Goal: Task Accomplishment & Management: Manage account settings

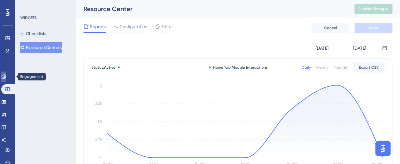
drag, startPoint x: 4, startPoint y: 75, endPoint x: 42, endPoint y: 83, distance: 38.1
click at [4, 75] on link at bounding box center [3, 77] width 5 height 10
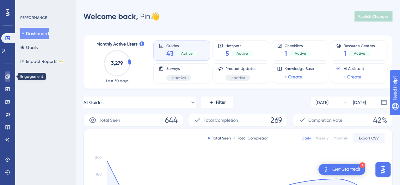
drag, startPoint x: 8, startPoint y: 77, endPoint x: 29, endPoint y: 77, distance: 20.9
click at [8, 77] on icon at bounding box center [7, 76] width 4 height 4
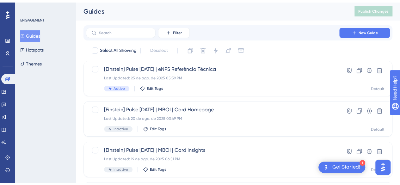
scroll to position [306, 0]
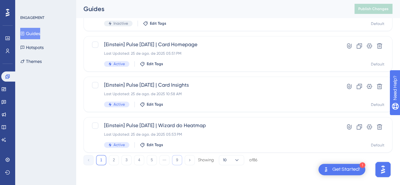
click at [178, 163] on button "9" at bounding box center [177, 160] width 10 height 10
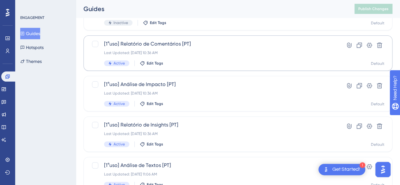
scroll to position [144, 0]
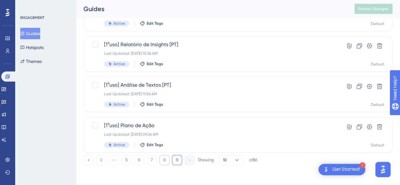
click at [164, 162] on button "8" at bounding box center [165, 160] width 10 height 10
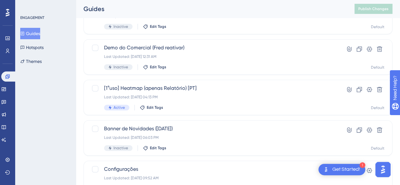
scroll to position [306, 0]
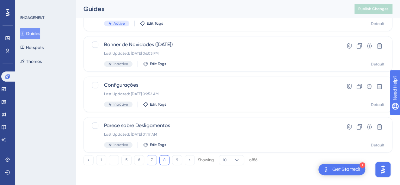
click at [154, 161] on button "7" at bounding box center [152, 160] width 10 height 10
click at [141, 160] on button "6" at bounding box center [139, 160] width 10 height 10
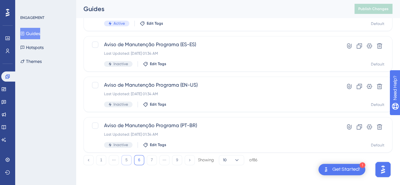
click at [126, 160] on button "5" at bounding box center [127, 160] width 10 height 10
click at [126, 158] on button "4" at bounding box center [127, 160] width 10 height 10
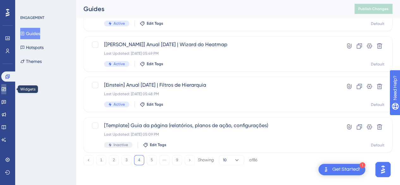
click at [6, 85] on link at bounding box center [3, 89] width 5 height 10
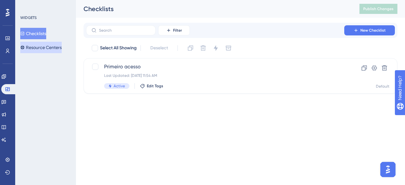
click at [56, 47] on button "Resource Centers" at bounding box center [40, 47] width 41 height 11
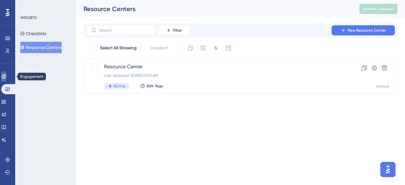
click at [4, 78] on link at bounding box center [3, 77] width 5 height 10
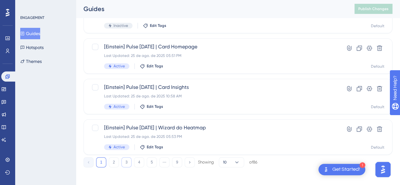
scroll to position [306, 0]
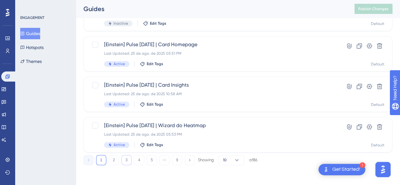
click at [128, 164] on button "3" at bounding box center [127, 160] width 10 height 10
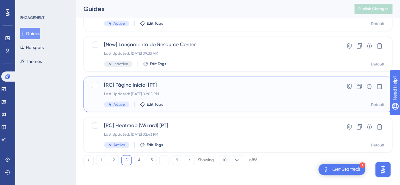
click at [267, 88] on span "[RC] Página inicial [PT]" at bounding box center [212, 85] width 217 height 8
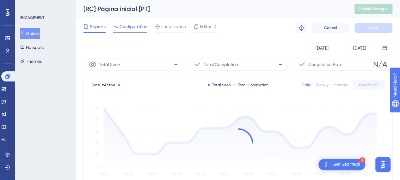
click at [144, 30] on div "Configuration" at bounding box center [130, 28] width 34 height 10
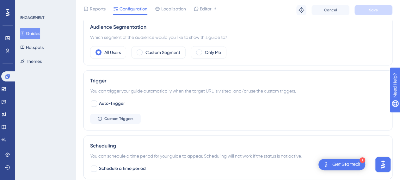
scroll to position [317, 0]
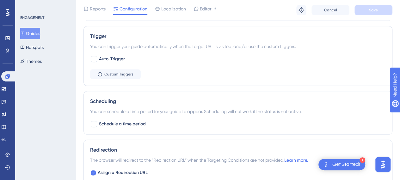
click at [40, 31] on button "Guides" at bounding box center [30, 33] width 20 height 11
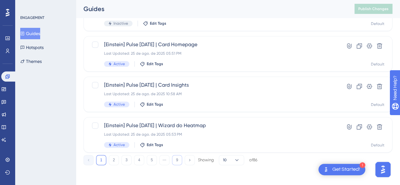
click at [178, 160] on button "9" at bounding box center [177, 160] width 10 height 10
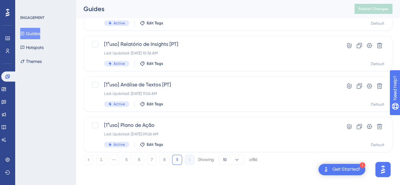
scroll to position [144, 0]
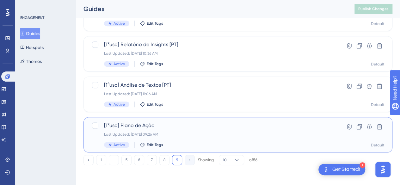
click at [172, 123] on span "[1°uso] Plano de Ação" at bounding box center [212, 126] width 217 height 8
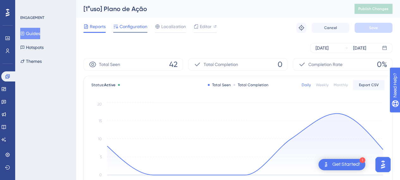
click at [138, 30] on span "Configuration" at bounding box center [134, 27] width 28 height 8
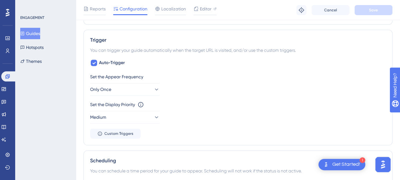
scroll to position [285, 0]
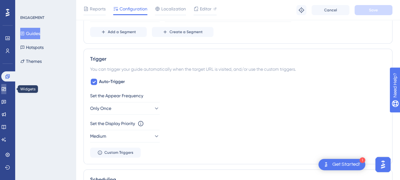
click at [6, 92] on link at bounding box center [3, 89] width 5 height 10
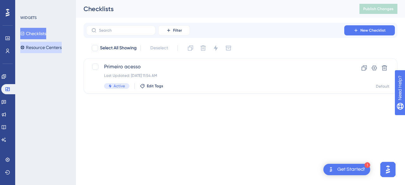
click at [57, 50] on button "Resource Centers" at bounding box center [40, 47] width 41 height 11
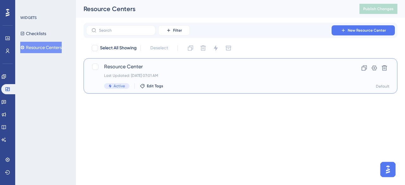
click at [140, 69] on span "Resource Center" at bounding box center [215, 67] width 222 height 8
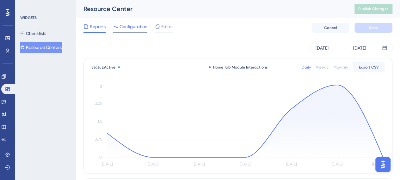
click at [124, 29] on span "Configuration" at bounding box center [134, 27] width 28 height 8
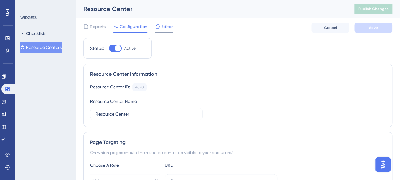
click at [166, 28] on span "Editor" at bounding box center [167, 27] width 12 height 8
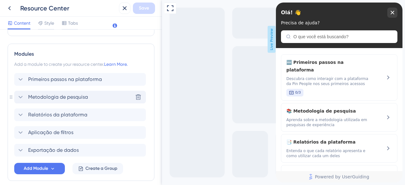
click at [20, 98] on icon at bounding box center [21, 97] width 8 height 8
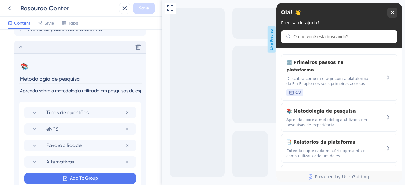
scroll to position [285, 0]
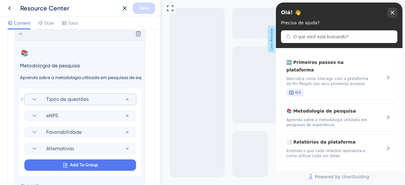
click at [34, 97] on icon at bounding box center [35, 100] width 8 height 8
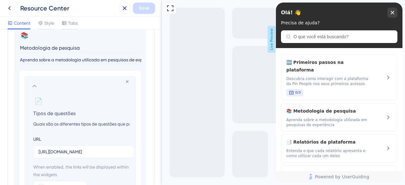
scroll to position [317, 0]
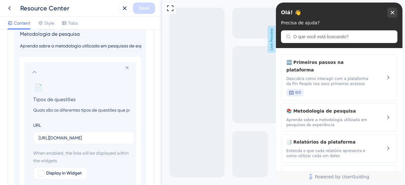
click at [34, 72] on icon at bounding box center [35, 72] width 8 height 8
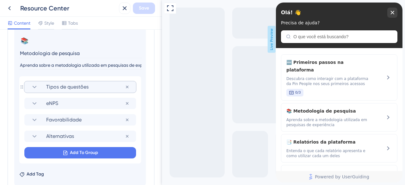
scroll to position [285, 0]
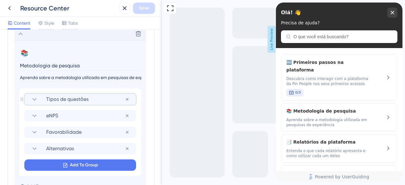
click at [20, 36] on icon at bounding box center [21, 34] width 8 height 8
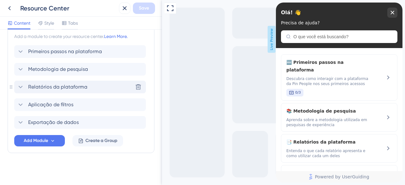
click at [18, 86] on icon at bounding box center [21, 87] width 8 height 8
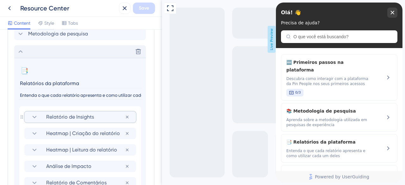
click at [35, 113] on icon at bounding box center [35, 117] width 8 height 8
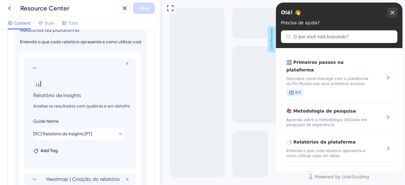
scroll to position [348, 0]
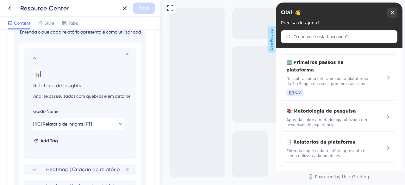
click at [35, 56] on icon at bounding box center [35, 58] width 8 height 8
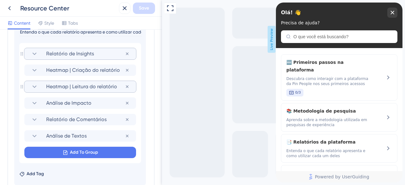
scroll to position [440, 0]
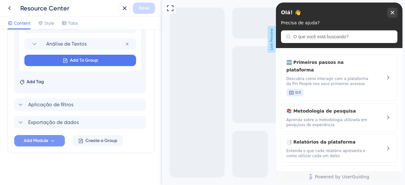
click at [54, 139] on icon at bounding box center [52, 140] width 5 height 5
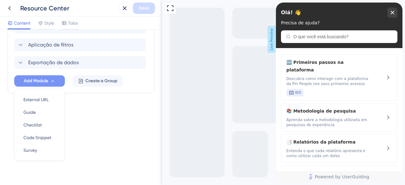
click at [98, 119] on div "Resource Center Header Title Olá! 👋 21 Olá! 👋 Subtitle Precisa de ajuda? 19 Sea…" at bounding box center [81, 107] width 162 height 155
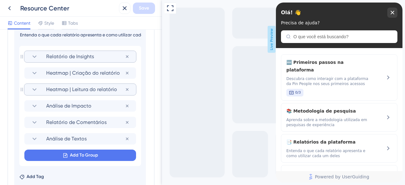
scroll to position [282, 0]
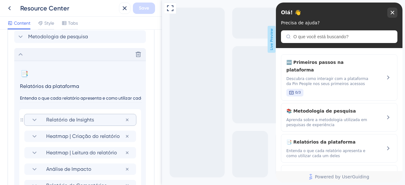
click at [20, 53] on icon at bounding box center [21, 55] width 8 height 8
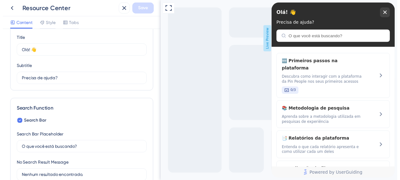
scroll to position [0, 0]
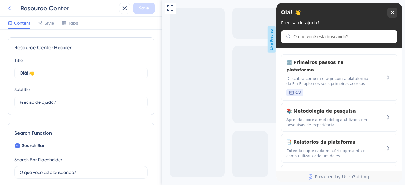
click at [13, 11] on icon at bounding box center [10, 8] width 8 height 8
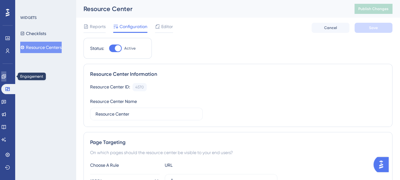
click at [6, 74] on icon at bounding box center [3, 76] width 5 height 5
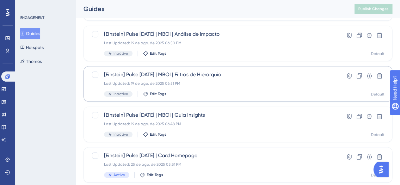
scroll to position [306, 0]
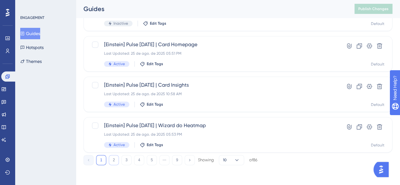
click at [116, 160] on button "2" at bounding box center [114, 160] width 10 height 10
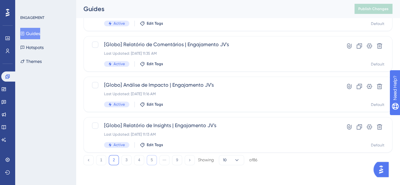
click at [154, 160] on button "5" at bounding box center [152, 160] width 10 height 10
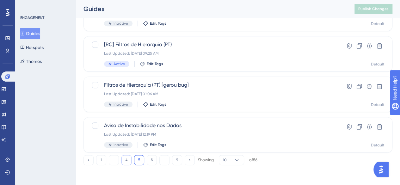
click at [129, 158] on button "4" at bounding box center [127, 160] width 10 height 10
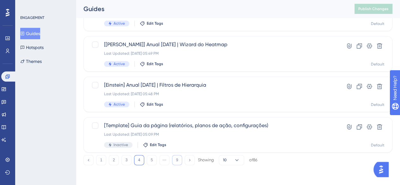
click at [178, 160] on button "9" at bounding box center [177, 160] width 10 height 10
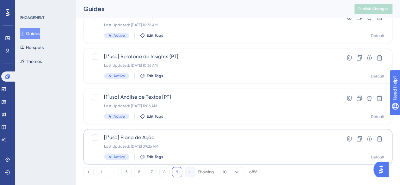
scroll to position [144, 0]
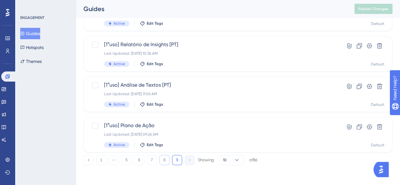
drag, startPoint x: 171, startPoint y: 159, endPoint x: 164, endPoint y: 160, distance: 7.0
click at [170, 159] on div "1 ⋯ 5 6 7 8 9 Showing 10 of 86" at bounding box center [171, 160] width 174 height 10
click at [164, 160] on button "8" at bounding box center [165, 160] width 10 height 10
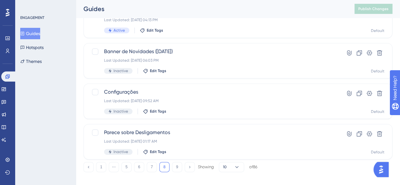
scroll to position [306, 0]
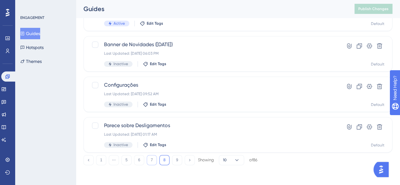
click at [151, 160] on button "7" at bounding box center [152, 160] width 10 height 10
click at [141, 159] on button "6" at bounding box center [139, 160] width 10 height 10
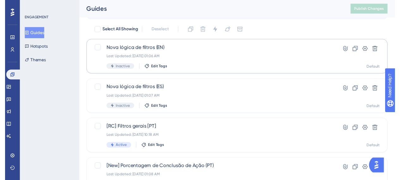
scroll to position [0, 0]
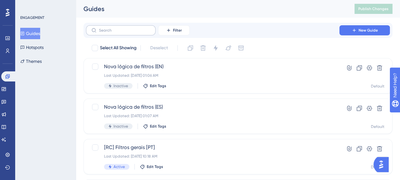
click at [142, 33] on label at bounding box center [121, 30] width 70 height 10
click at [142, 33] on input "text" at bounding box center [124, 30] width 51 height 4
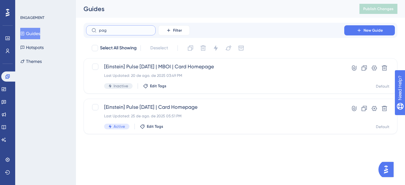
type input "pagi"
checkbox input "true"
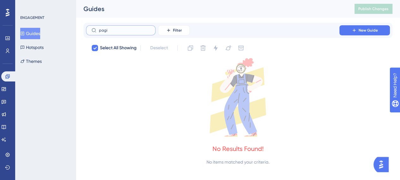
type input "pag"
checkbox input "false"
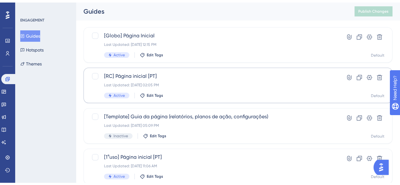
scroll to position [50, 0]
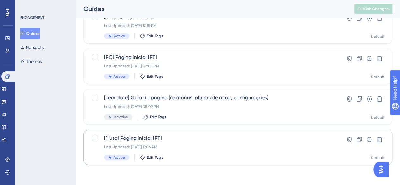
type input "pági"
click at [173, 138] on span "[1°uso] Página inicial [PT]" at bounding box center [212, 139] width 217 height 8
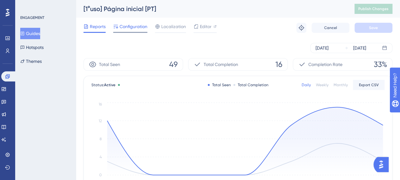
click at [134, 31] on div "Configuration" at bounding box center [130, 28] width 34 height 10
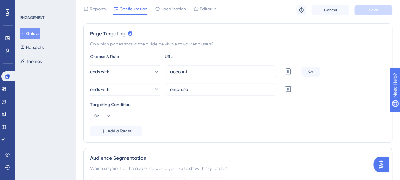
scroll to position [127, 0]
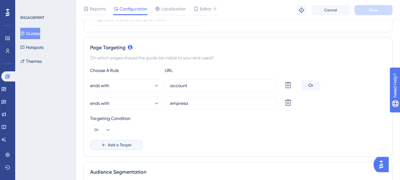
click at [126, 147] on span "Add a Target" at bounding box center [120, 145] width 24 height 5
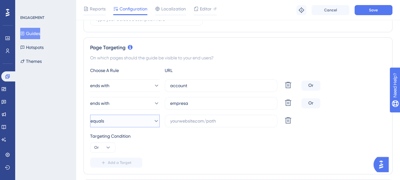
click at [141, 122] on button "equals" at bounding box center [125, 121] width 70 height 13
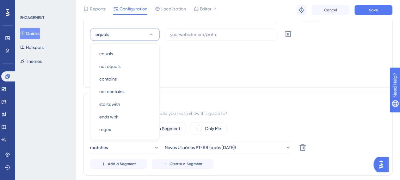
click at [179, 50] on div "Targeting Condition" at bounding box center [238, 50] width 296 height 8
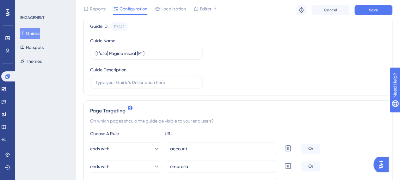
scroll to position [158, 0]
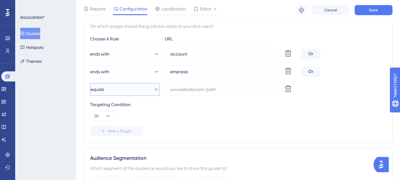
click at [147, 85] on button "equals" at bounding box center [125, 89] width 70 height 13
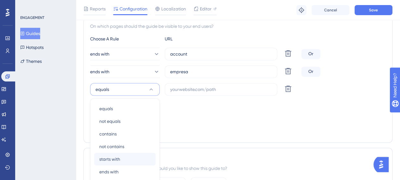
scroll to position [214, 0]
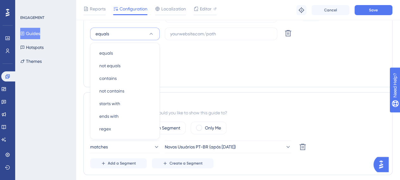
click at [165, 62] on div "Targeting Condition Or" at bounding box center [238, 55] width 296 height 20
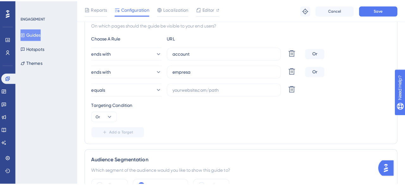
scroll to position [151, 0]
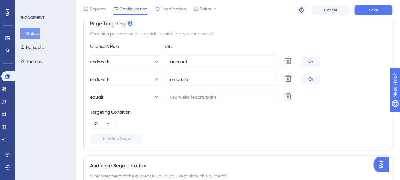
click at [40, 32] on button "Guides" at bounding box center [30, 33] width 20 height 11
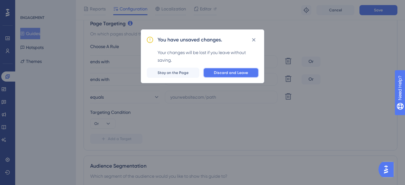
click at [228, 72] on span "Discard and Leave" at bounding box center [231, 72] width 34 height 5
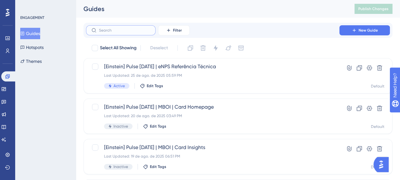
click at [134, 31] on input "text" at bounding box center [124, 30] width 51 height 4
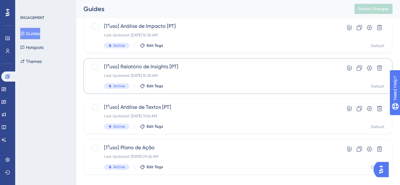
scroll to position [253, 0]
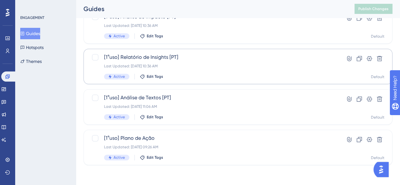
type input "1"
click at [160, 56] on span "[1°uso] Relatório de Insights [PT]" at bounding box center [212, 57] width 217 height 8
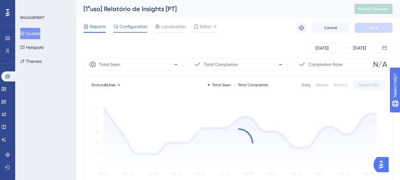
click at [130, 27] on span "Configuration" at bounding box center [134, 27] width 28 height 8
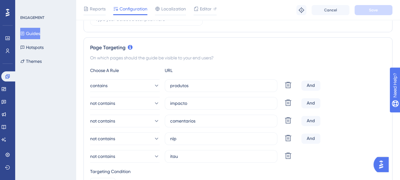
scroll to position [158, 0]
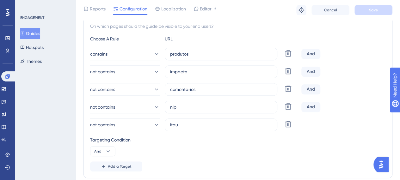
click at [170, 154] on div "Targeting Condition And" at bounding box center [238, 146] width 296 height 20
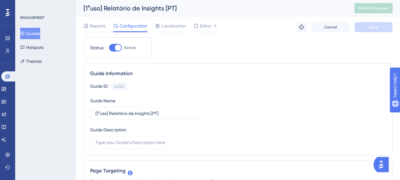
scroll to position [0, 0]
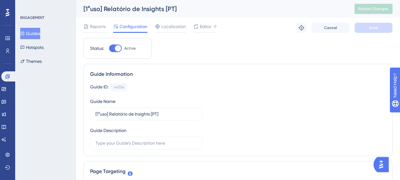
click at [38, 37] on button "Guides" at bounding box center [30, 33] width 20 height 11
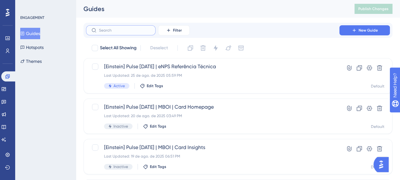
click at [133, 31] on input "text" at bounding box center [124, 30] width 51 height 4
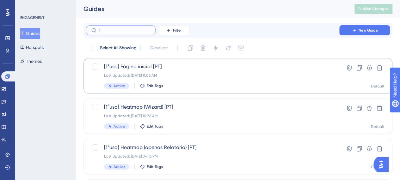
type input "1"
click at [189, 70] on span "[1°uso] Página inicial [PT]" at bounding box center [212, 67] width 217 height 8
